Goal: Transaction & Acquisition: Subscribe to service/newsletter

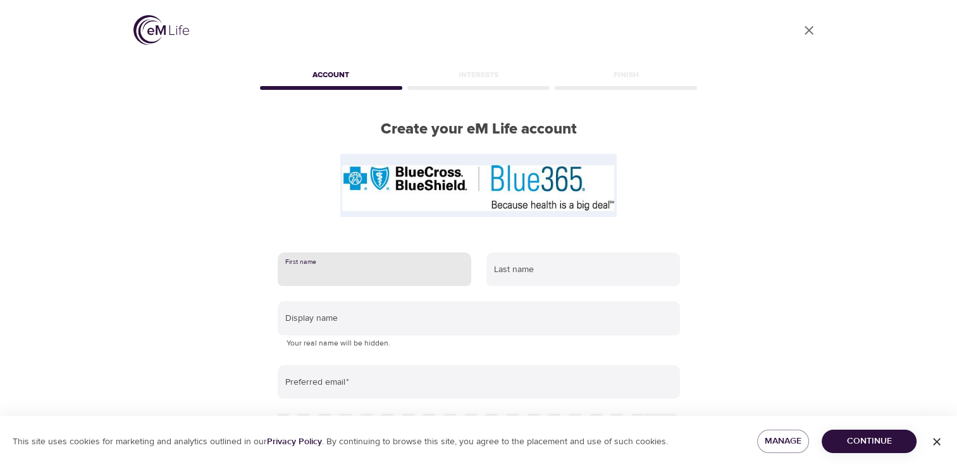
click at [408, 270] on input "text" at bounding box center [375, 269] width 194 height 34
type input "[PERSON_NAME]"
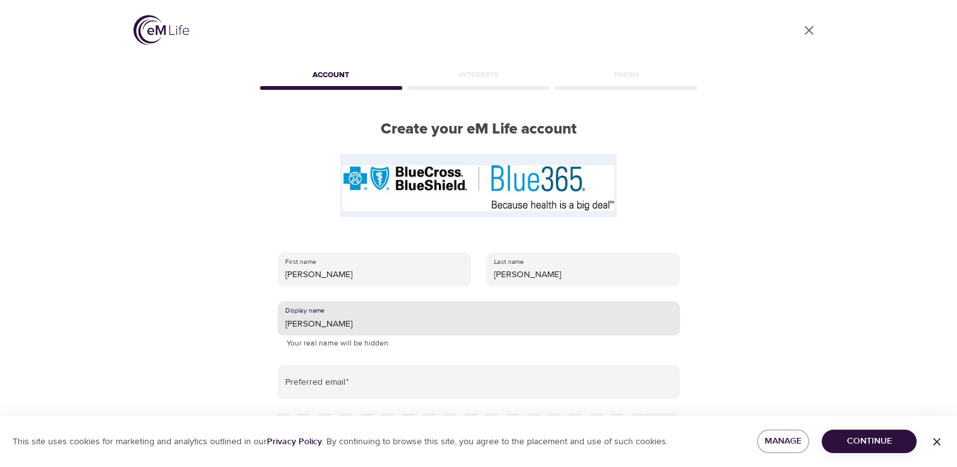
type input "[PERSON_NAME]"
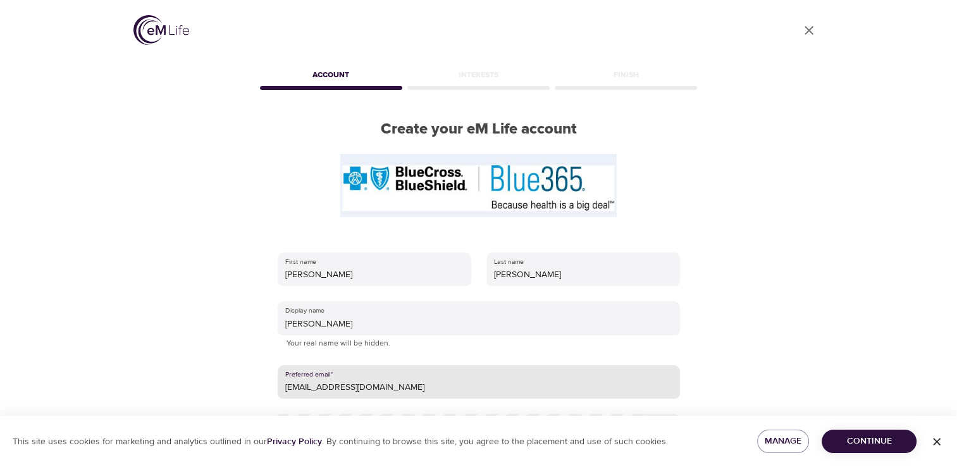
type input "[EMAIL_ADDRESS][DOMAIN_NAME]"
click at [940, 437] on icon "button" at bounding box center [937, 441] width 13 height 13
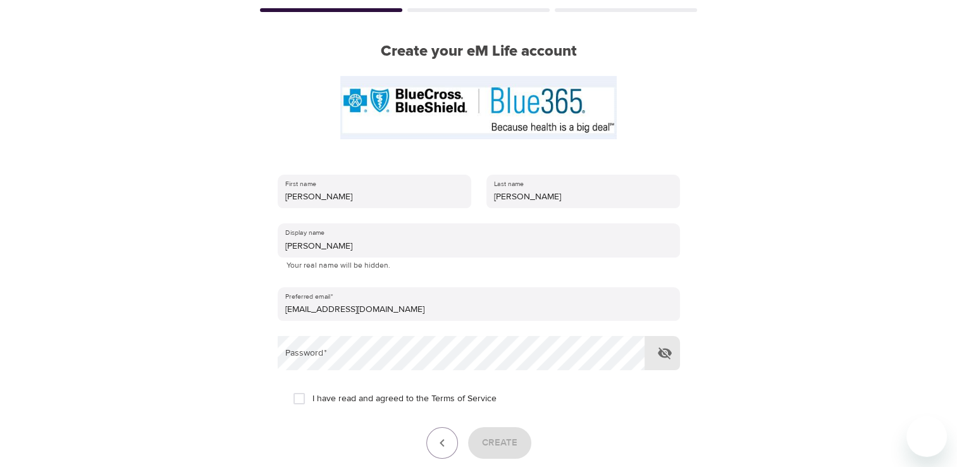
scroll to position [78, 0]
click at [459, 370] on form "First name [PERSON_NAME] Last name [PERSON_NAME] Display name [PERSON_NAME] You…" at bounding box center [479, 329] width 402 height 327
click at [299, 399] on input "I have read and agreed to the Terms of Service" at bounding box center [299, 398] width 27 height 27
checkbox input "true"
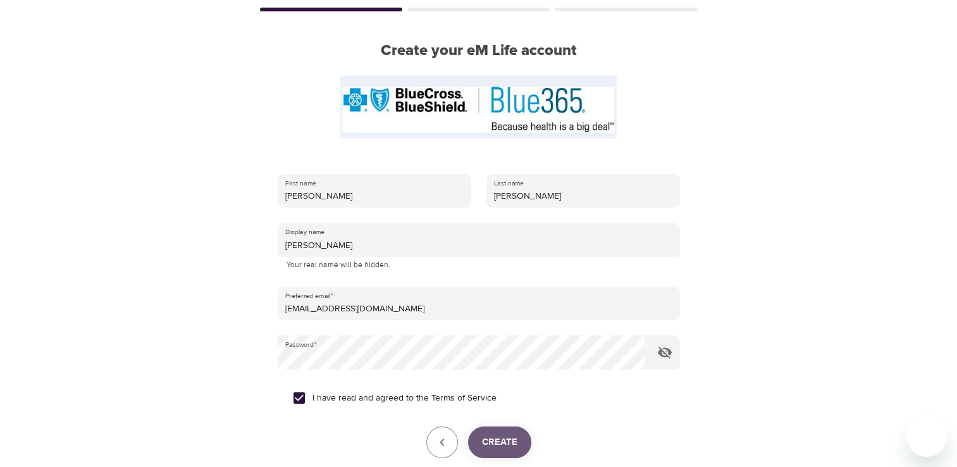
click at [502, 442] on span "Create" at bounding box center [499, 442] width 35 height 16
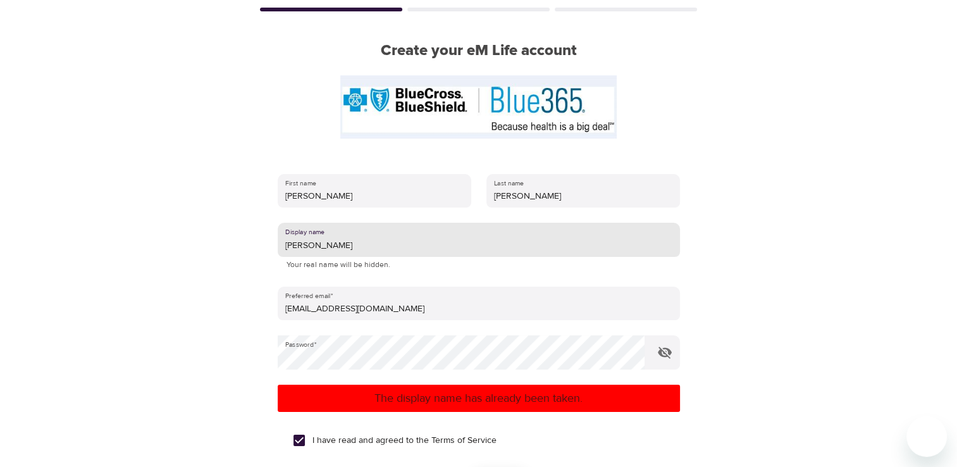
click at [331, 242] on input "[PERSON_NAME]" at bounding box center [479, 240] width 402 height 34
type input "P"
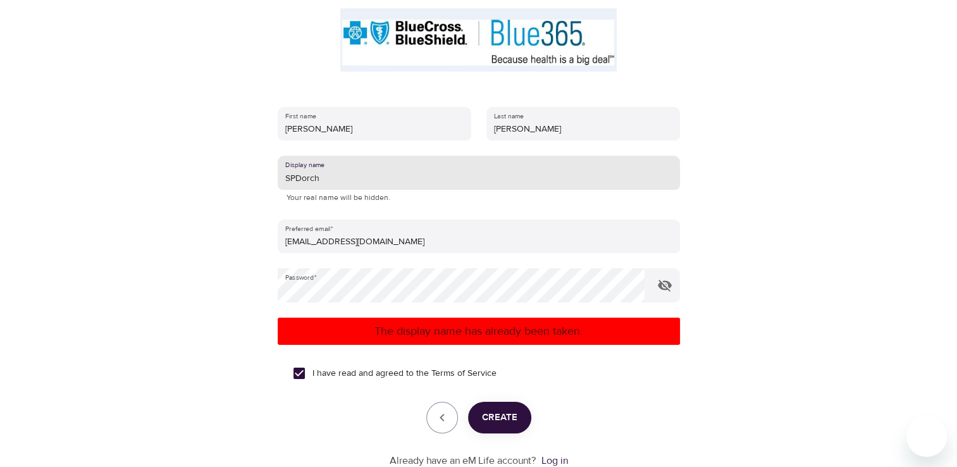
type input "SPDorch"
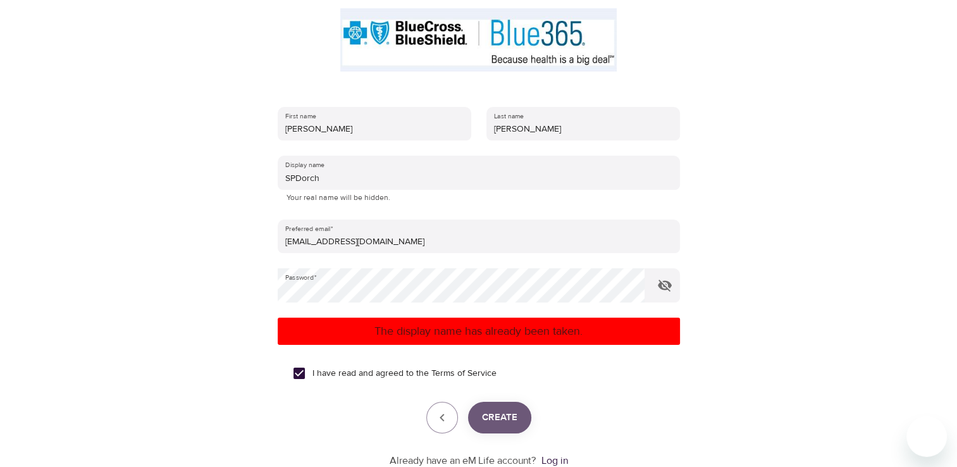
click at [500, 426] on button "Create" at bounding box center [499, 418] width 63 height 32
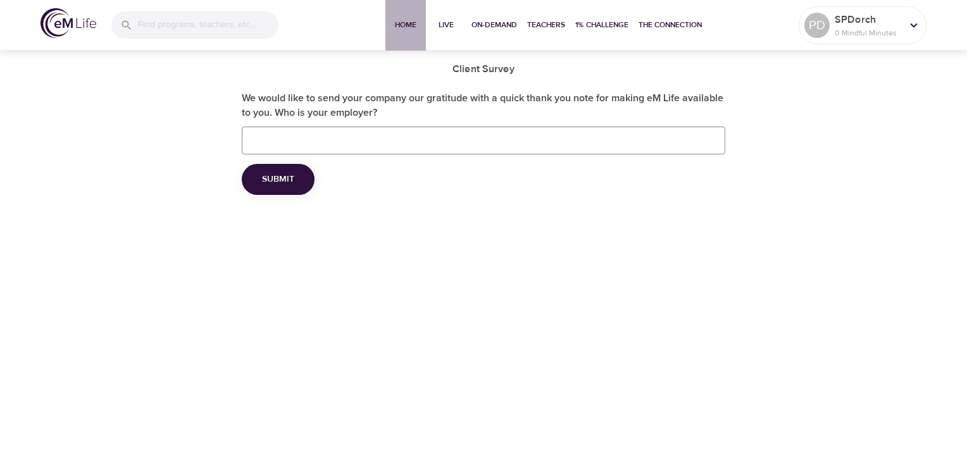
click at [396, 22] on span "Home" at bounding box center [405, 24] width 30 height 13
click at [460, 25] on button "Live" at bounding box center [446, 25] width 40 height 51
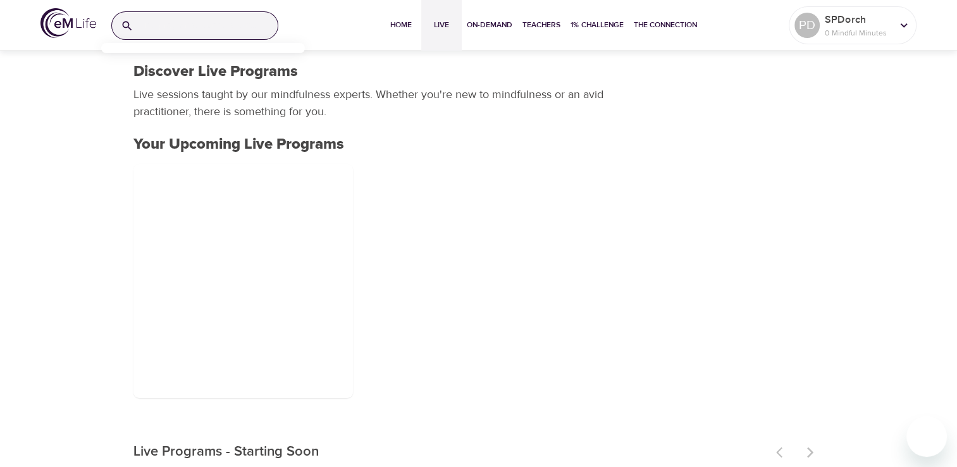
click at [192, 15] on input "search" at bounding box center [208, 25] width 139 height 27
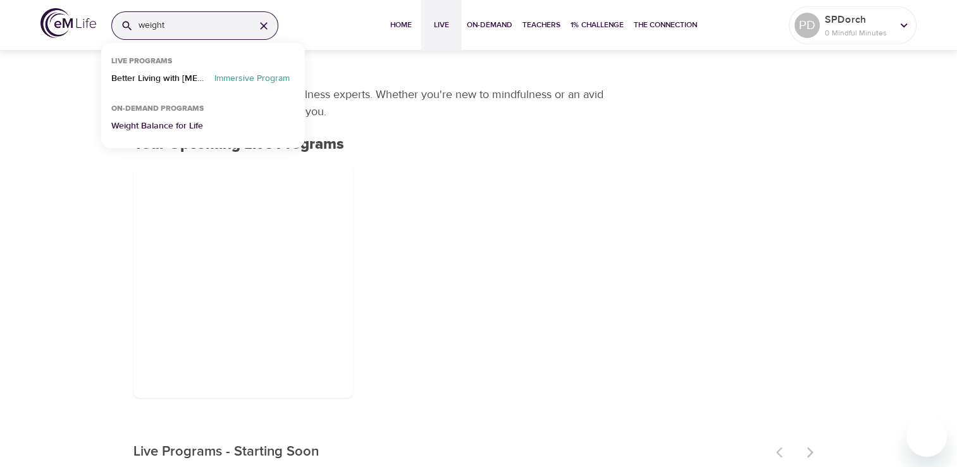
type input "weight"
click at [155, 123] on p "Weight Balance for Life" at bounding box center [157, 129] width 92 height 18
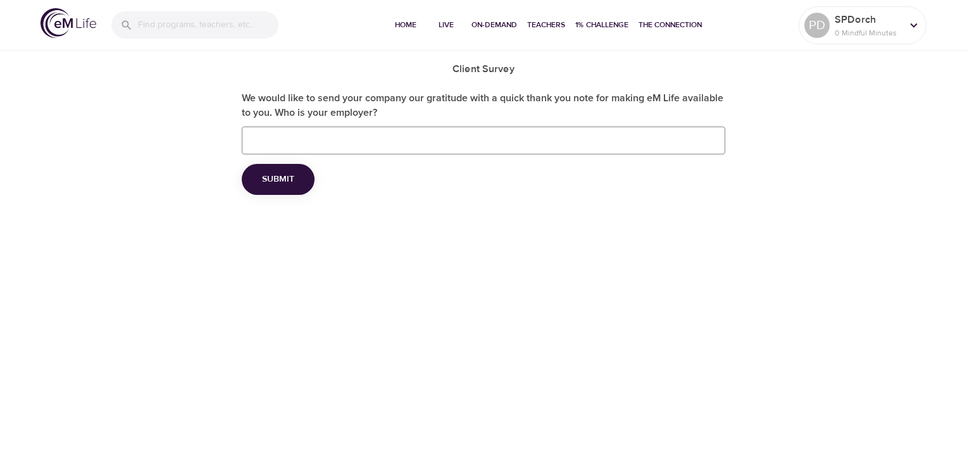
click at [297, 139] on input "We would like to send your company our gratitude with a quick thank you note fo…" at bounding box center [483, 141] width 483 height 28
type input "Battelle Savannah River Alliance"
click at [283, 172] on span "Submit" at bounding box center [278, 179] width 32 height 16
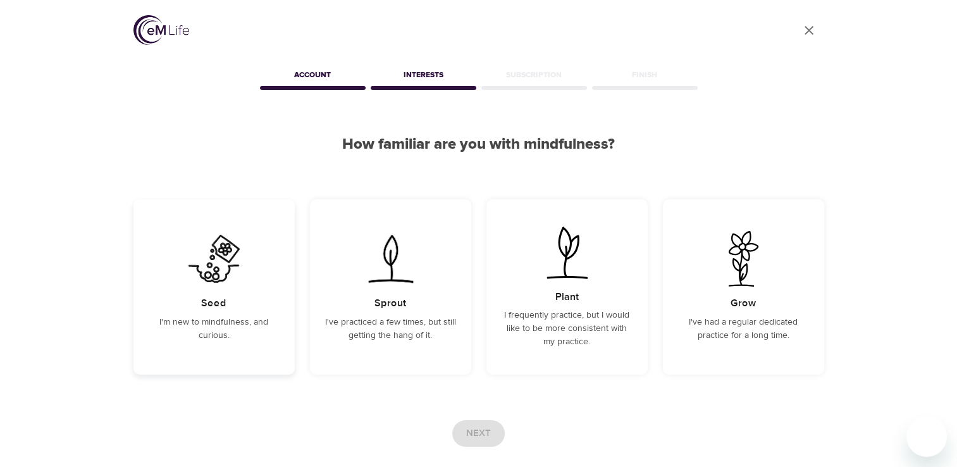
click at [259, 346] on div "Seed I'm new to mindfulness, and curious." at bounding box center [214, 286] width 161 height 175
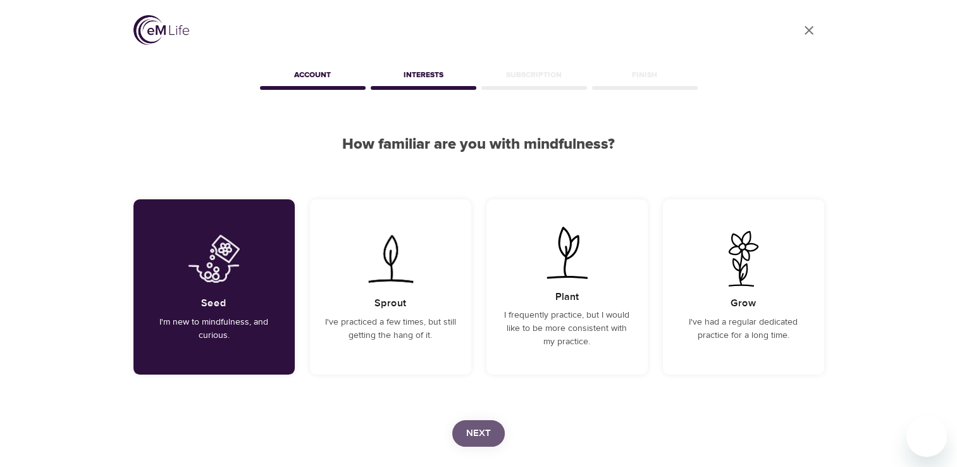
click at [468, 429] on span "Next" at bounding box center [478, 433] width 25 height 16
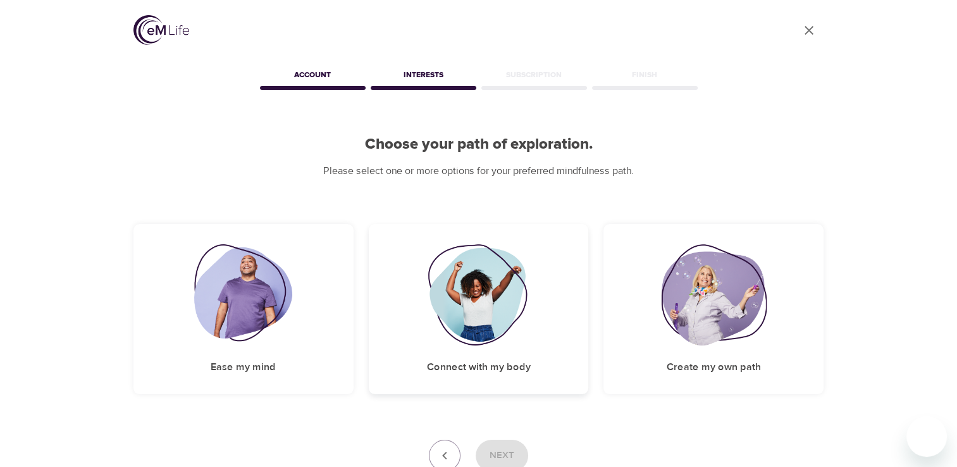
click at [453, 364] on h5 "Connect with my body" at bounding box center [478, 367] width 104 height 13
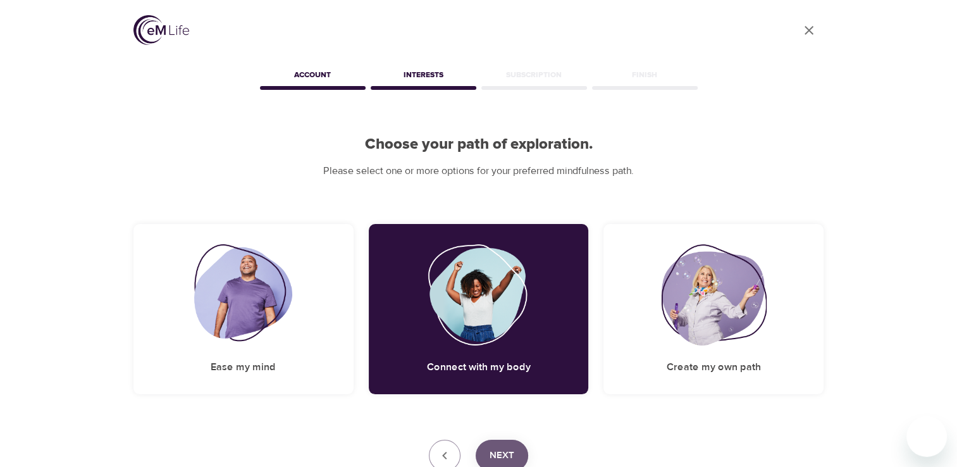
click at [514, 452] on span "Next" at bounding box center [502, 455] width 25 height 16
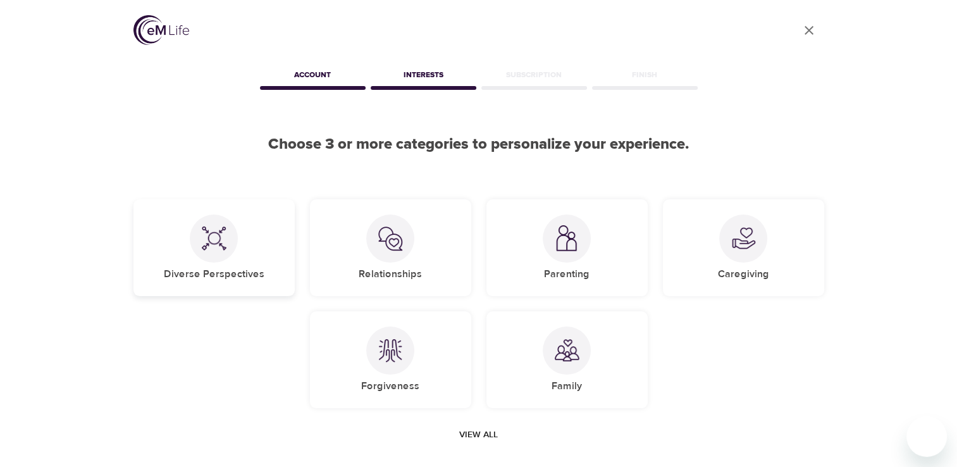
click at [280, 269] on div "Diverse Perspectives" at bounding box center [214, 247] width 161 height 97
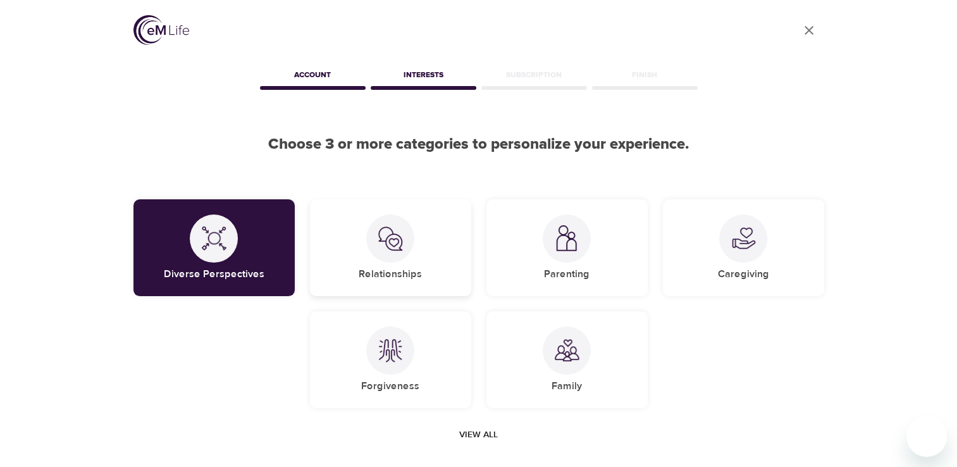
click at [399, 275] on h5 "Relationships" at bounding box center [390, 274] width 63 height 13
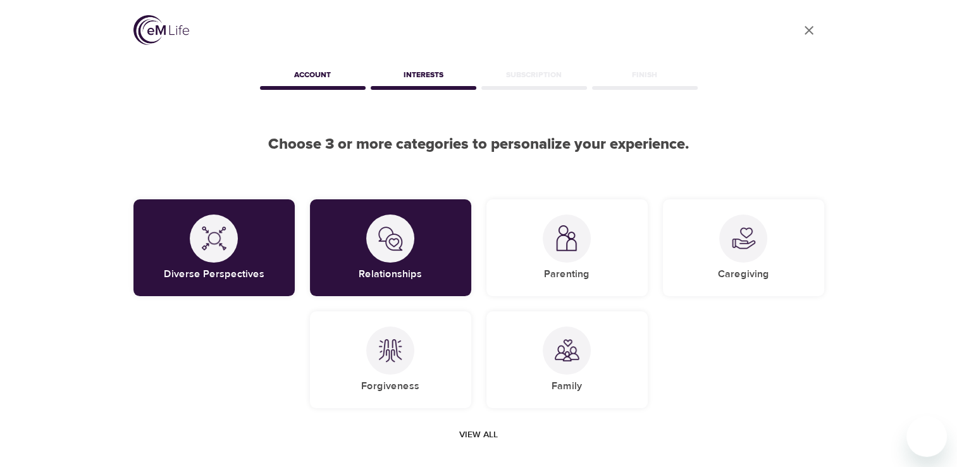
click at [489, 437] on span "View all" at bounding box center [478, 435] width 39 height 16
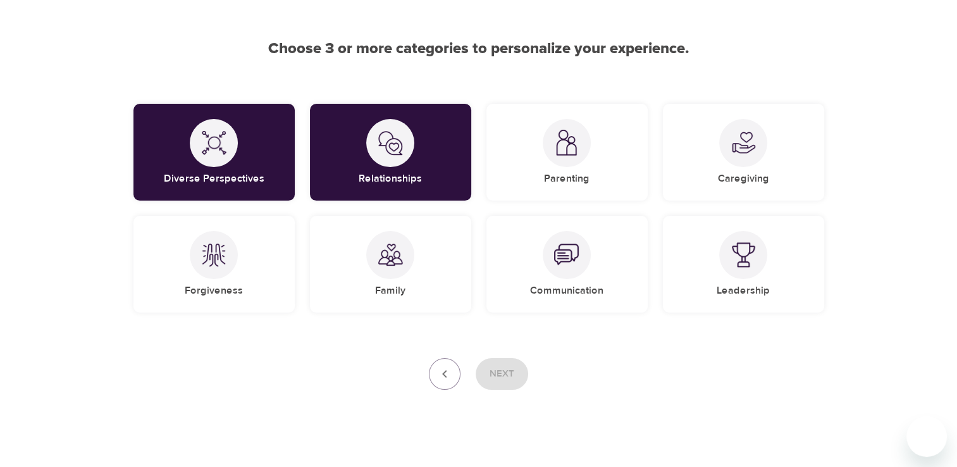
scroll to position [108, 0]
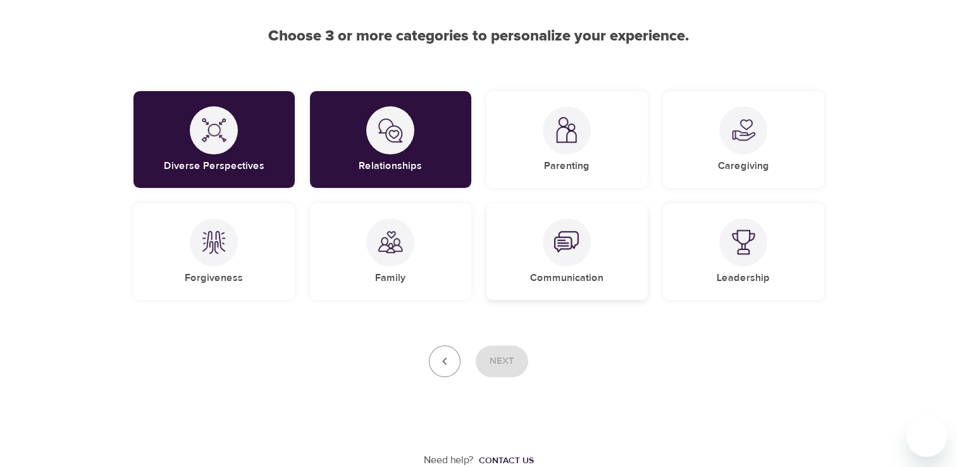
click at [580, 289] on div "Communication" at bounding box center [567, 251] width 161 height 97
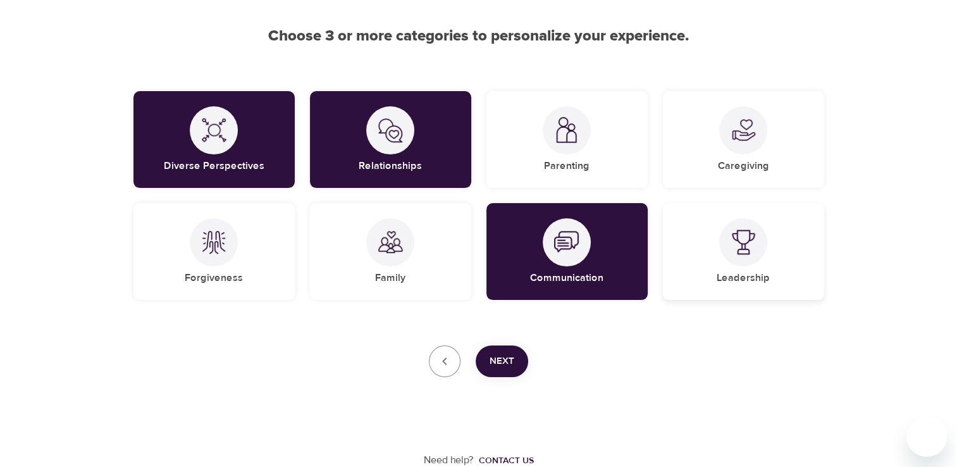
click at [726, 258] on div at bounding box center [743, 242] width 48 height 48
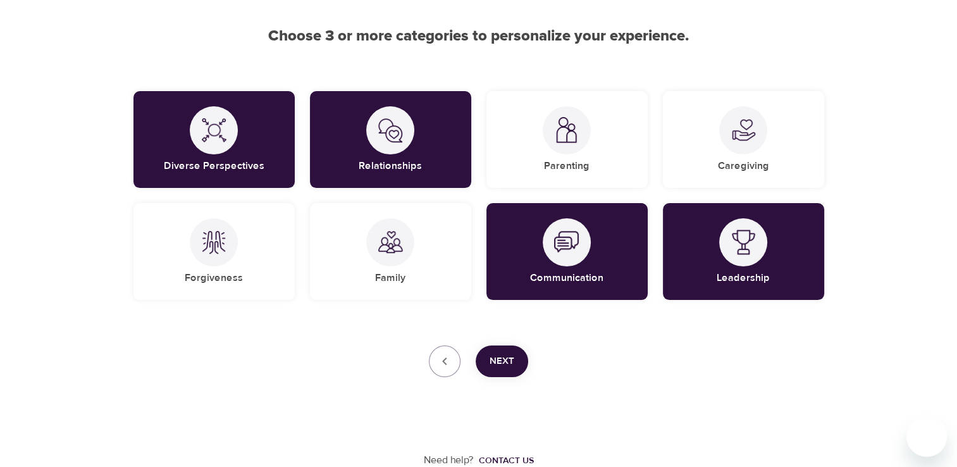
click at [506, 363] on span "Next" at bounding box center [502, 361] width 25 height 16
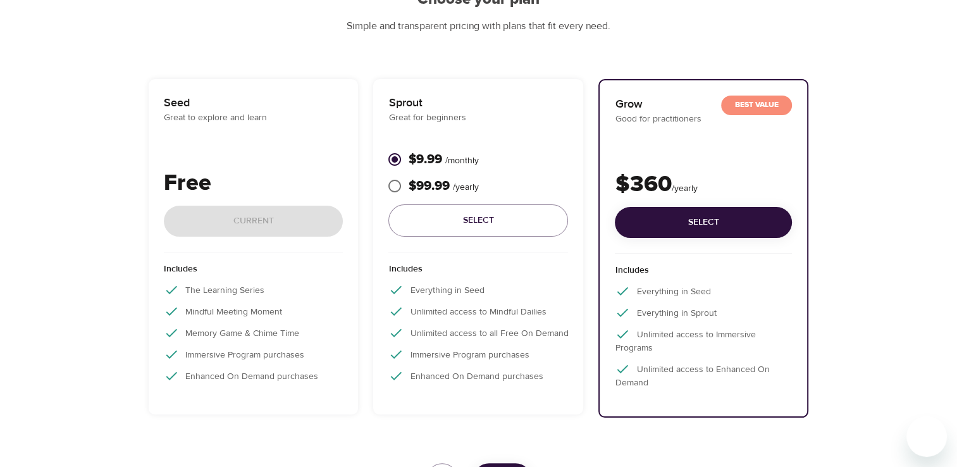
scroll to position [144, 0]
click at [325, 340] on div "Includes The Learning Series Mindful Meeting Moment Memory Game & Chime Time Im…" at bounding box center [254, 326] width 180 height 147
click at [228, 139] on div "Seed Great to explore and learn Free Current" at bounding box center [254, 174] width 180 height 158
click at [186, 146] on div "Seed Great to explore and learn Free Current" at bounding box center [254, 174] width 180 height 158
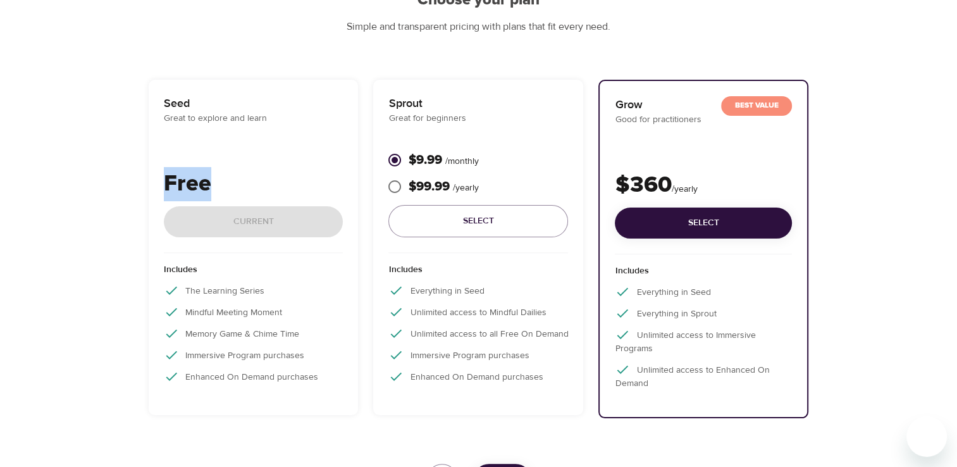
scroll to position [261, 0]
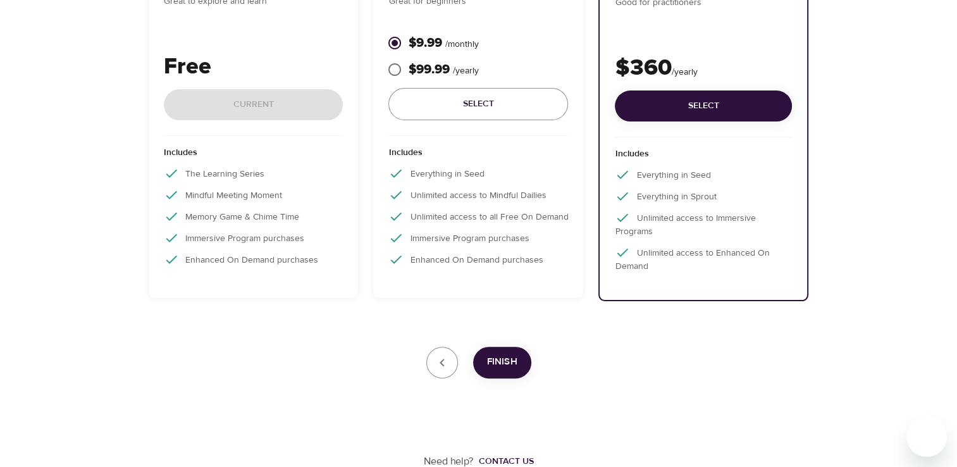
click at [263, 106] on div "Free Current" at bounding box center [254, 93] width 180 height 86
click at [643, 150] on p "Includes" at bounding box center [703, 157] width 177 height 20
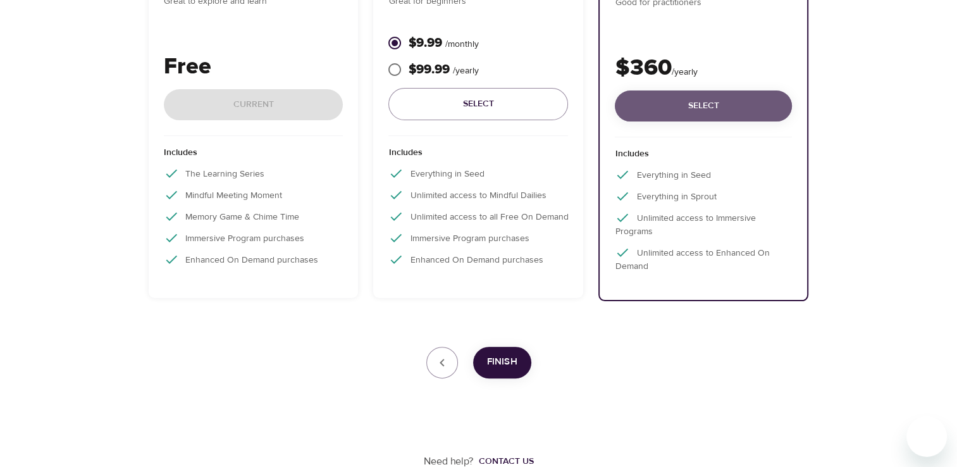
click at [652, 104] on span "Select" at bounding box center [703, 106] width 157 height 16
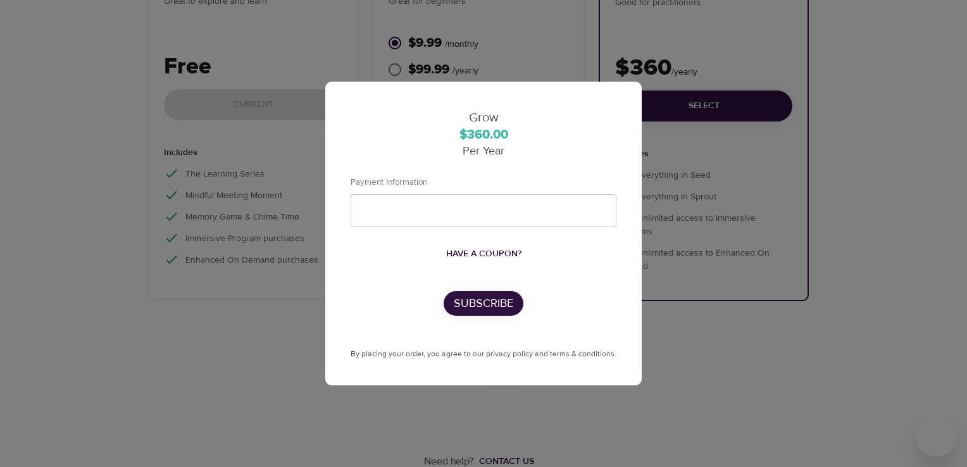
click at [743, 380] on div "Grow $360.00 Per Year Payment Information Have a coupon? Subscribe By placing y…" at bounding box center [483, 233] width 967 height 467
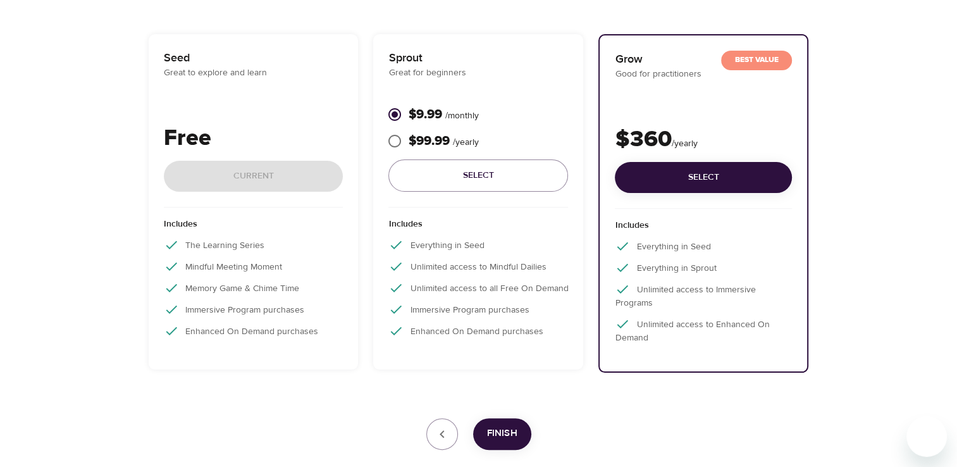
scroll to position [194, 0]
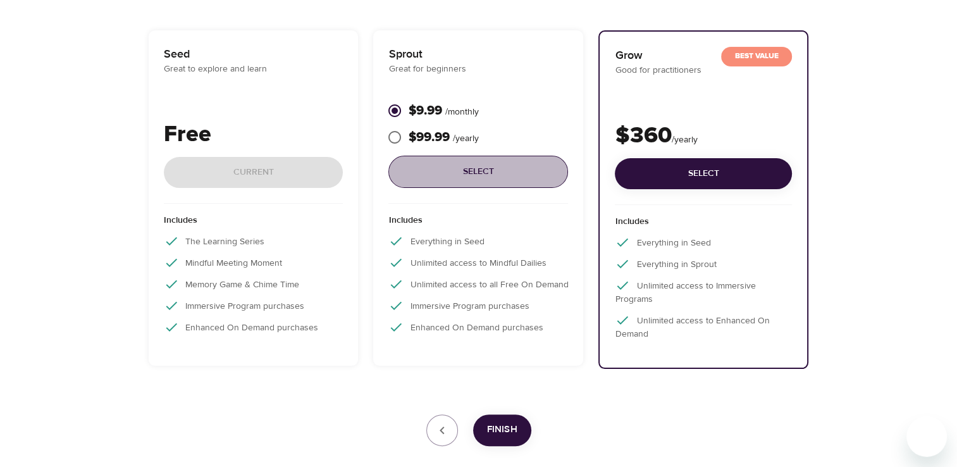
click at [514, 175] on span "Select" at bounding box center [478, 172] width 159 height 16
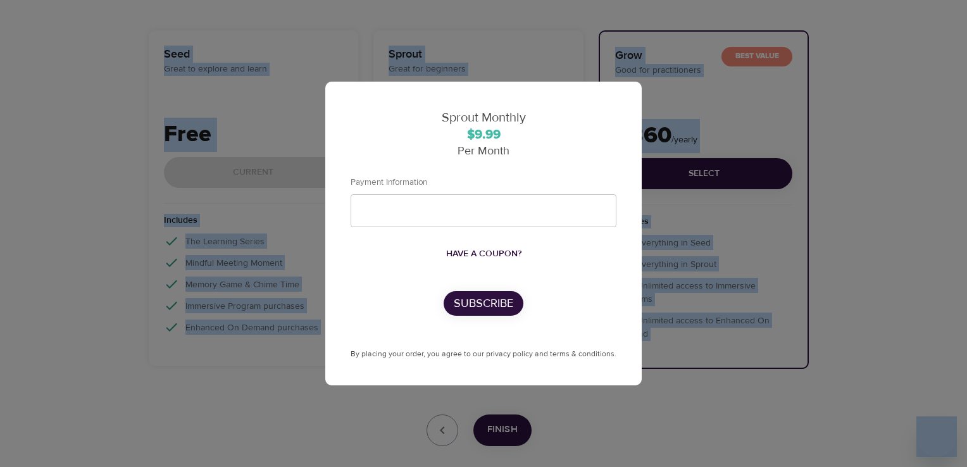
click at [501, 255] on span "Have a coupon?" at bounding box center [483, 254] width 75 height 16
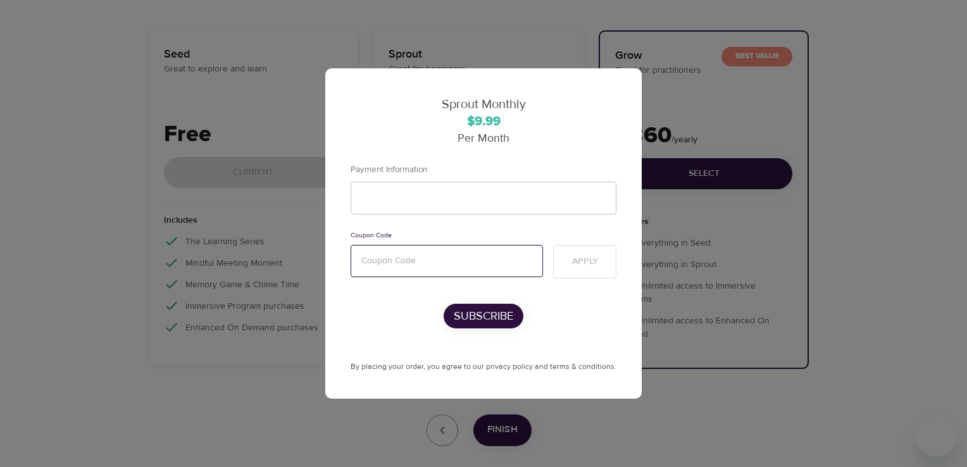
click at [491, 257] on input "text" at bounding box center [447, 261] width 192 height 32
type input "mentalhealth"
click at [572, 259] on span "Apply" at bounding box center [585, 262] width 26 height 16
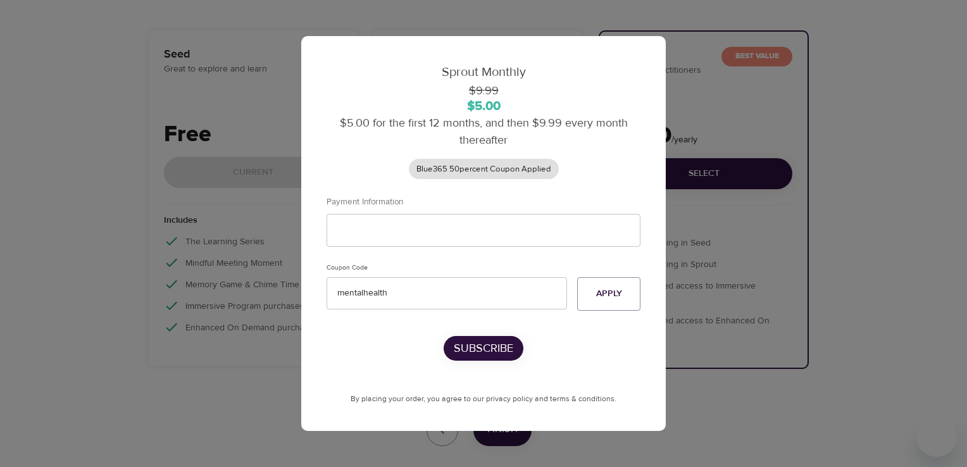
click at [698, 354] on div "Sprout Monthly $9.99 $5.00 $5.00 for the first 12 months, and then $9.99 every …" at bounding box center [483, 233] width 967 height 467
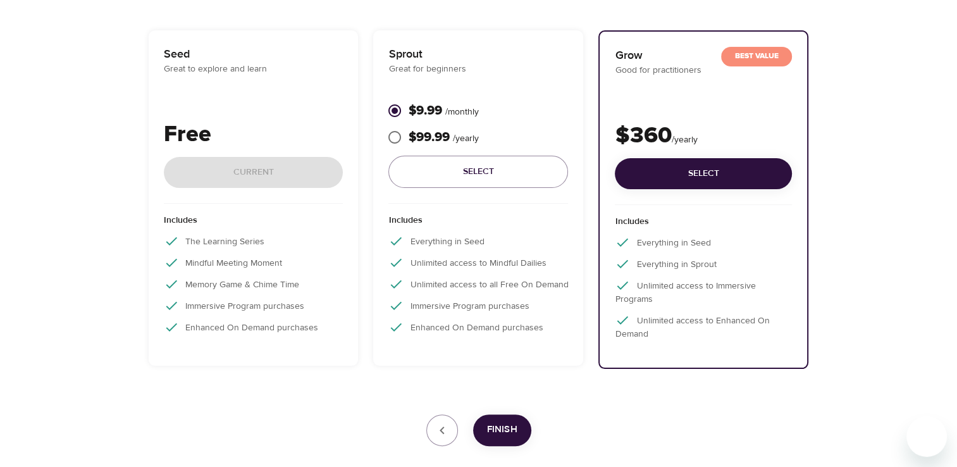
scroll to position [0, 0]
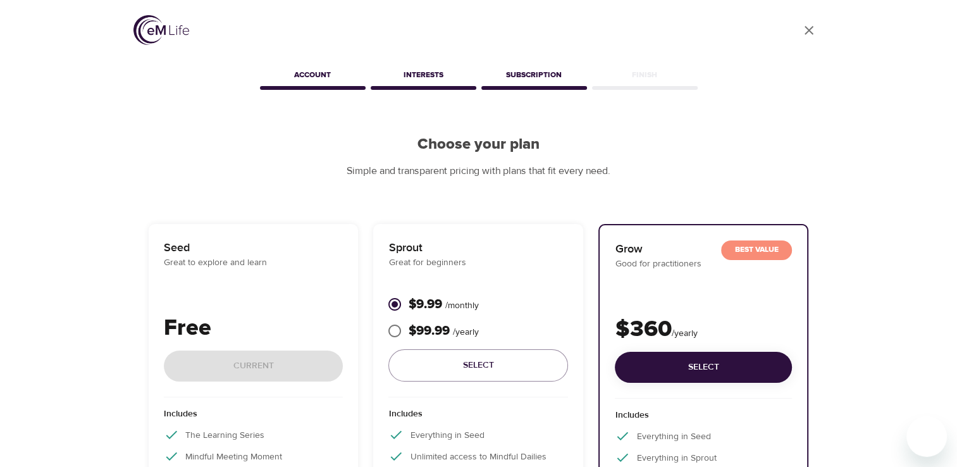
click at [158, 37] on img at bounding box center [162, 30] width 56 height 30
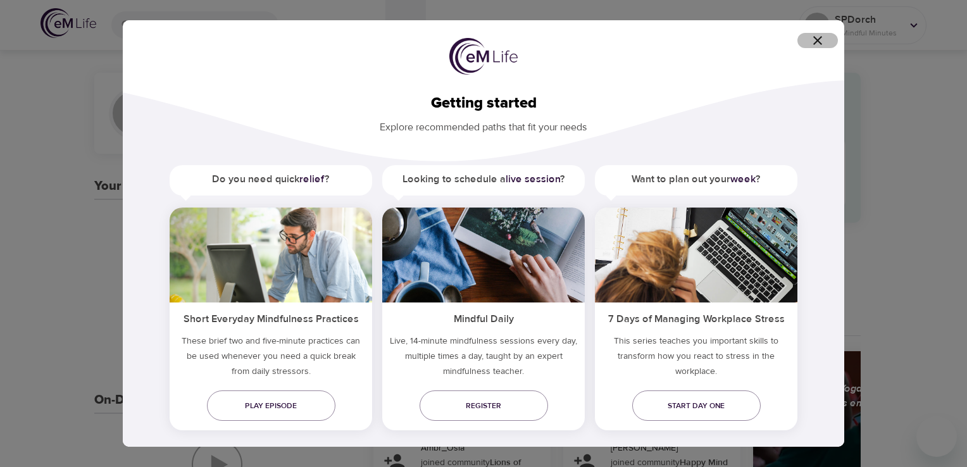
click at [818, 39] on icon "button" at bounding box center [817, 40] width 15 height 15
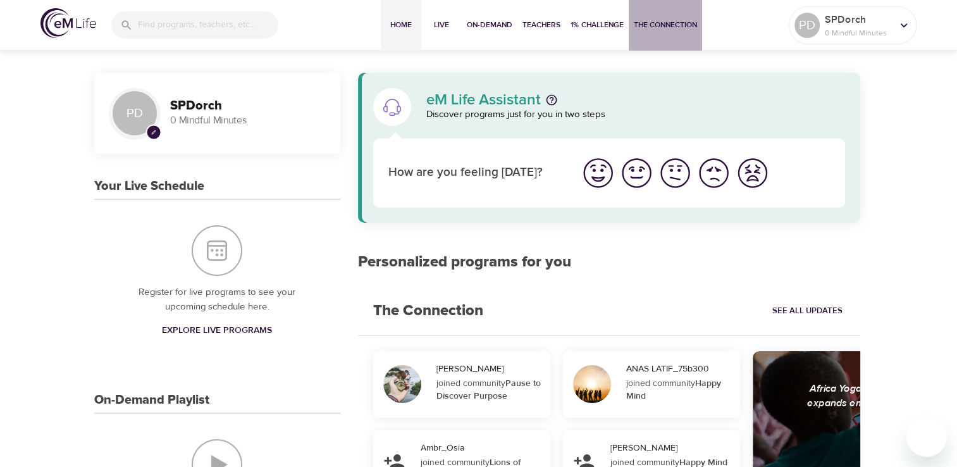
click at [645, 27] on span "The Connection" at bounding box center [665, 24] width 63 height 13
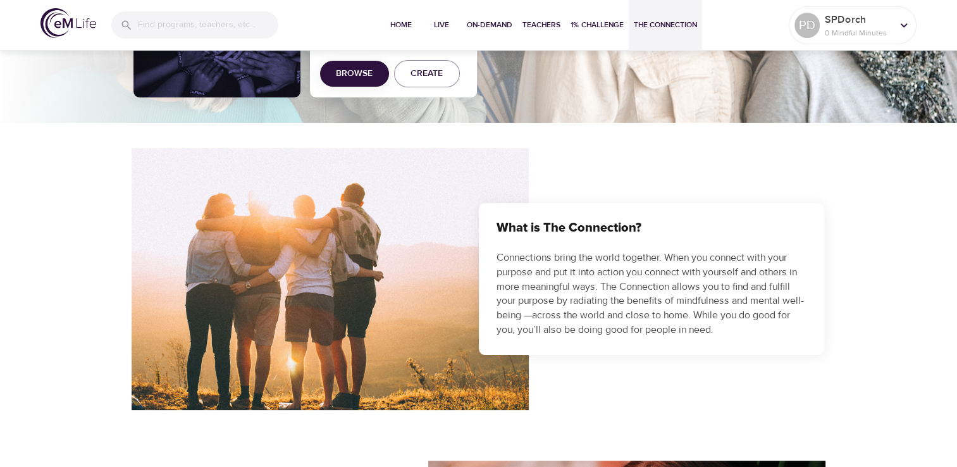
scroll to position [208, 0]
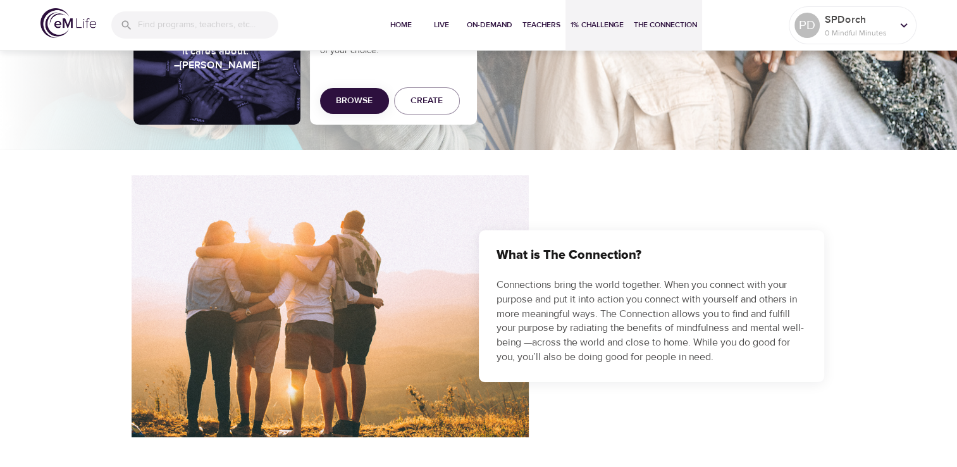
click at [580, 34] on button "1% Challenge" at bounding box center [597, 25] width 63 height 51
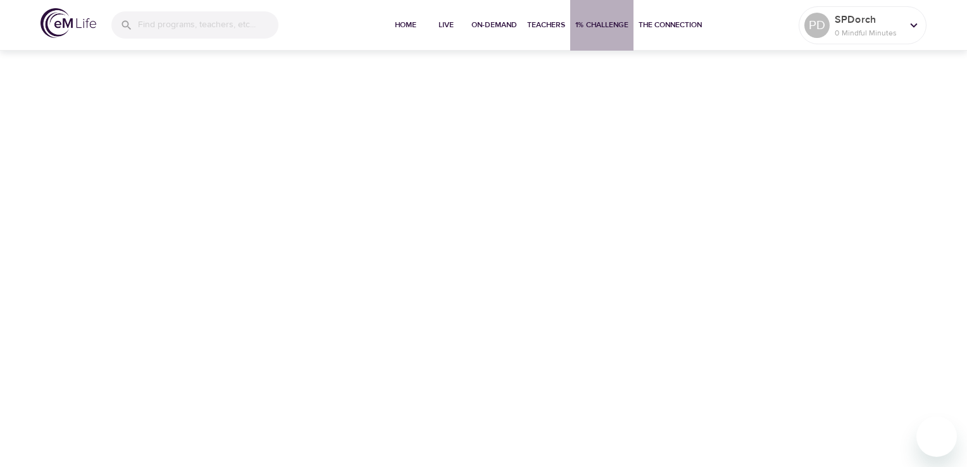
click at [580, 34] on button "1% Challenge" at bounding box center [601, 25] width 63 height 51
click at [522, 41] on button "Teachers" at bounding box center [546, 25] width 48 height 51
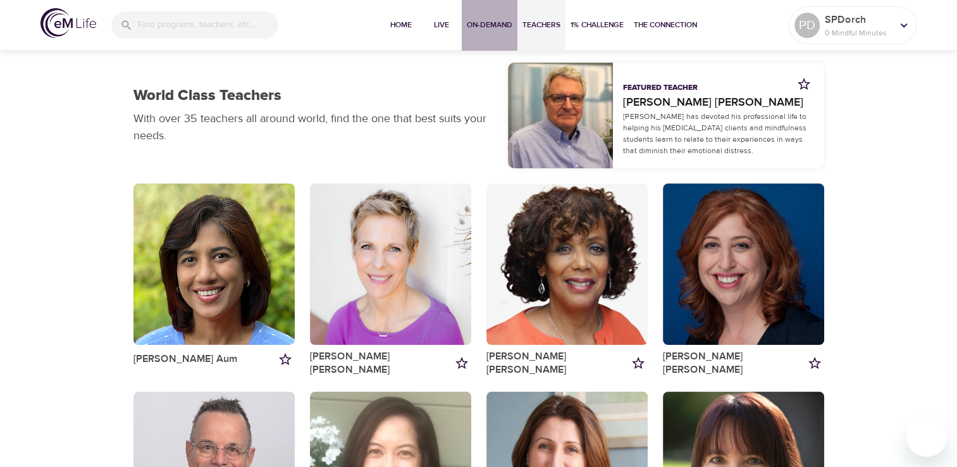
click at [494, 30] on span "On-Demand" at bounding box center [490, 24] width 46 height 13
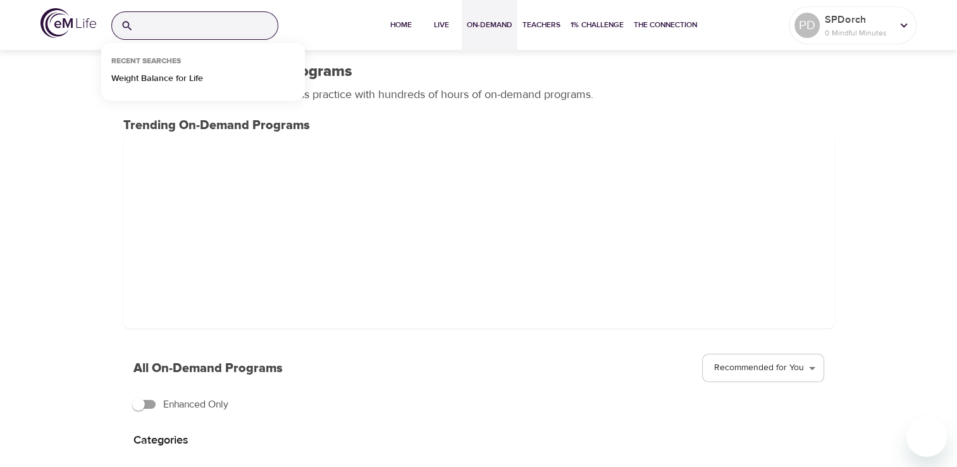
click at [215, 16] on input "search" at bounding box center [208, 25] width 139 height 27
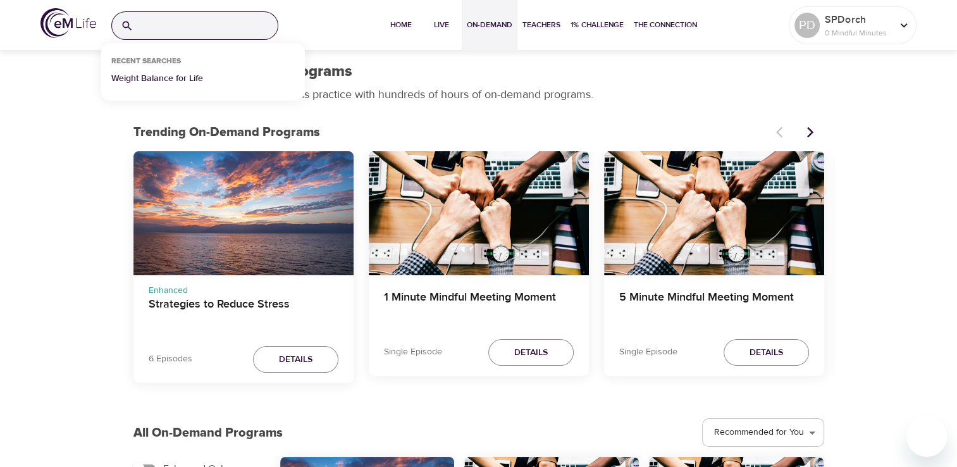
click at [171, 78] on p "Weight Balance for Life" at bounding box center [157, 81] width 92 height 18
